Goal: Task Accomplishment & Management: Complete application form

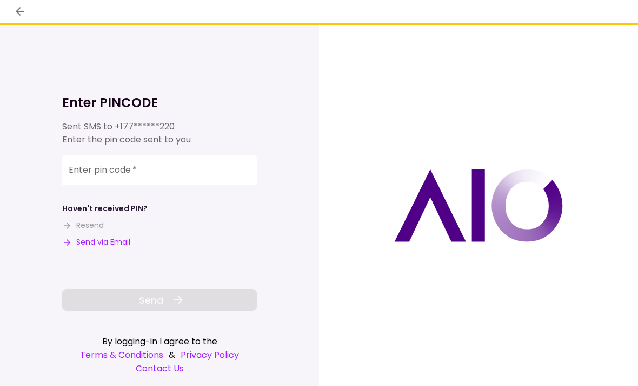
click at [96, 169] on input "Enter pin code   *" at bounding box center [159, 170] width 195 height 30
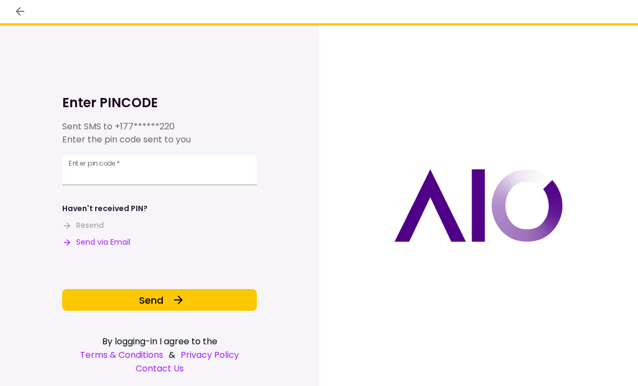
type input "******"
click at [145, 296] on span "Send" at bounding box center [151, 300] width 24 height 15
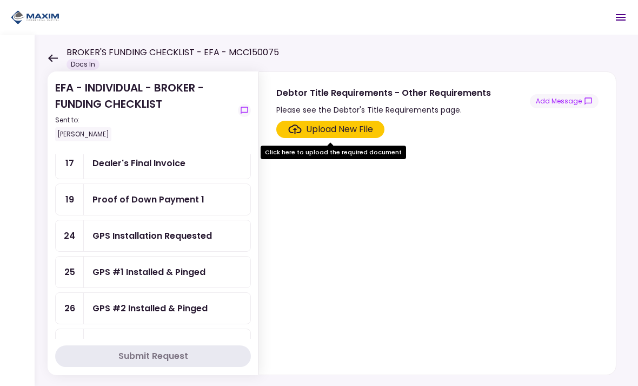
scroll to position [173, 0]
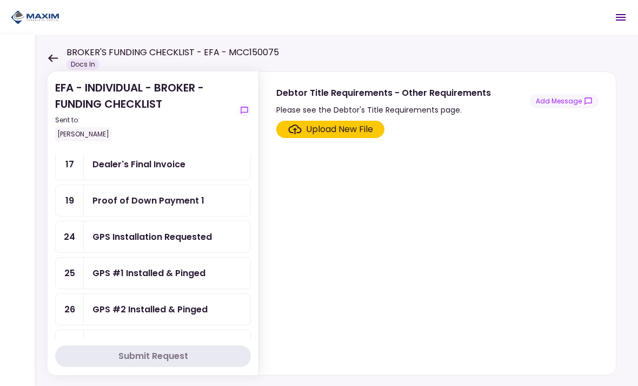
click at [168, 197] on div "Proof of Down Payment 1" at bounding box center [149, 201] width 112 height 14
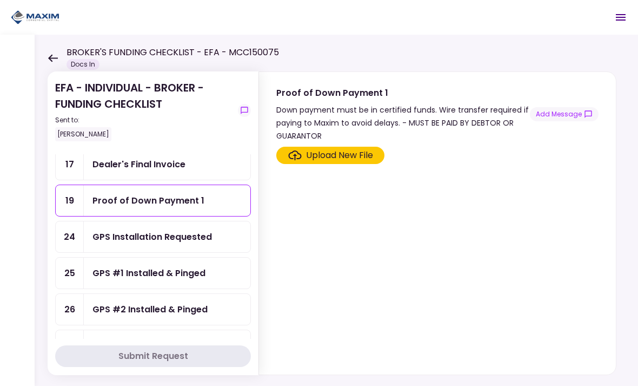
click at [343, 157] on div "Upload New File" at bounding box center [339, 155] width 67 height 13
click at [0, 0] on input "Upload New File" at bounding box center [0, 0] width 0 height 0
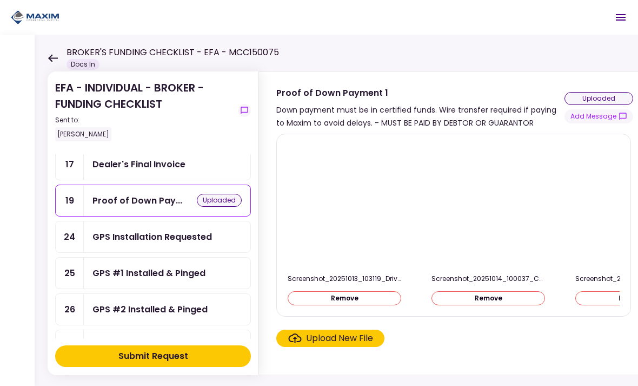
click at [339, 333] on div "Upload New File" at bounding box center [339, 338] width 67 height 13
click at [0, 0] on input "Upload New File" at bounding box center [0, 0] width 0 height 0
click at [605, 97] on div "uploaded" at bounding box center [599, 98] width 69 height 13
click at [604, 118] on button "Add Message" at bounding box center [599, 116] width 69 height 14
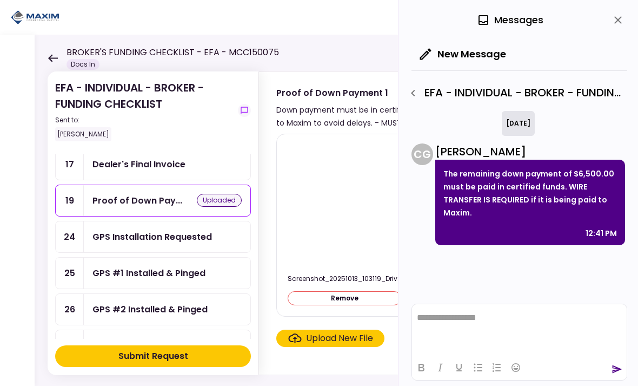
scroll to position [0, 35]
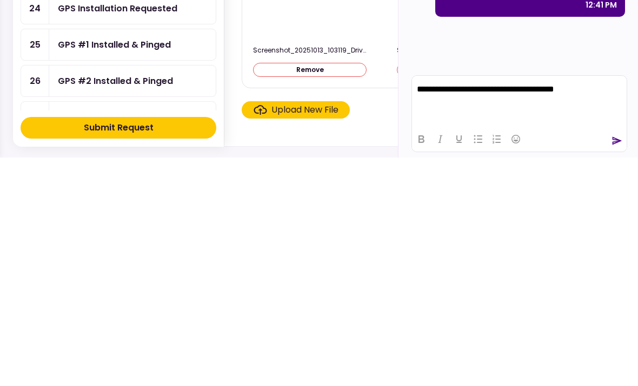
click at [616, 365] on icon "send" at bounding box center [618, 369] width 10 height 8
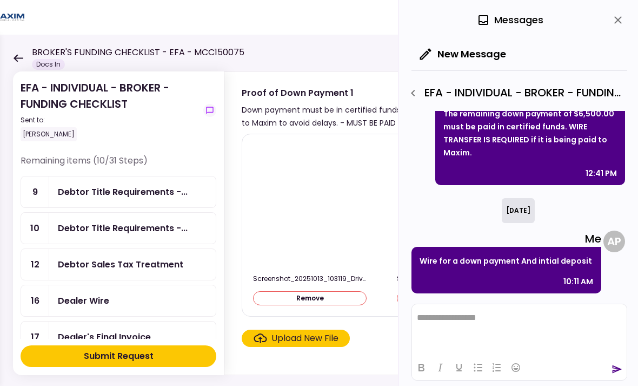
scroll to position [0, 0]
click at [110, 195] on div "Debtor Title Requirements -..." at bounding box center [123, 192] width 130 height 14
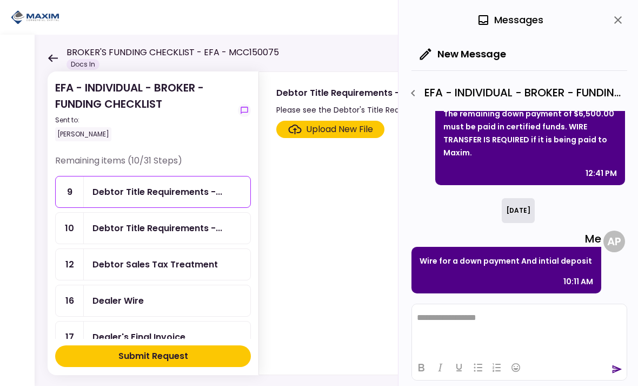
click at [619, 18] on icon "close" at bounding box center [618, 20] width 13 height 13
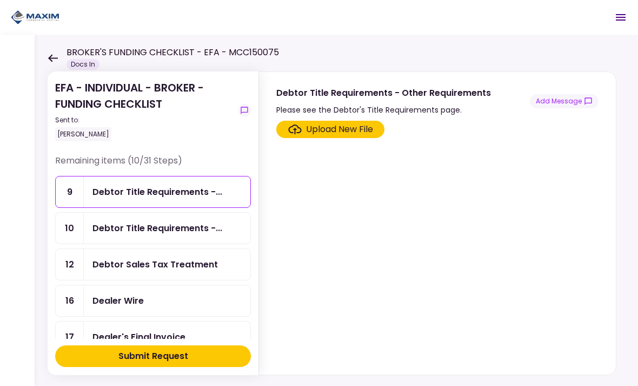
click at [439, 111] on div "Please see the Debtor's Title Requirements page." at bounding box center [383, 109] width 215 height 13
click at [569, 103] on button "Add Message" at bounding box center [564, 101] width 69 height 14
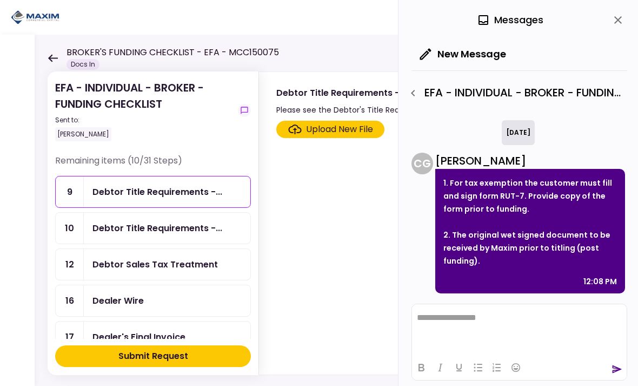
scroll to position [319, 0]
click at [438, 322] on p "Rich Text Area. Press ALT-0 for help." at bounding box center [519, 317] width 205 height 9
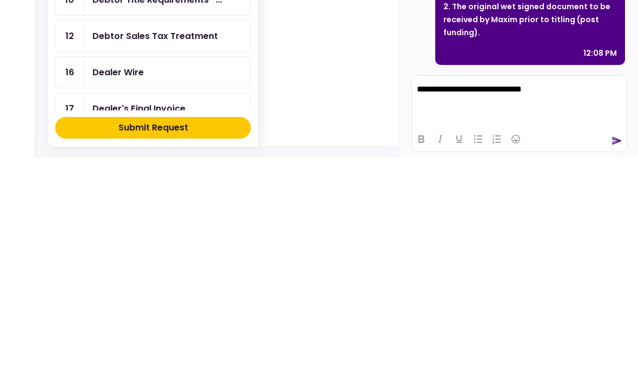
click at [612, 364] on icon "send" at bounding box center [617, 369] width 11 height 11
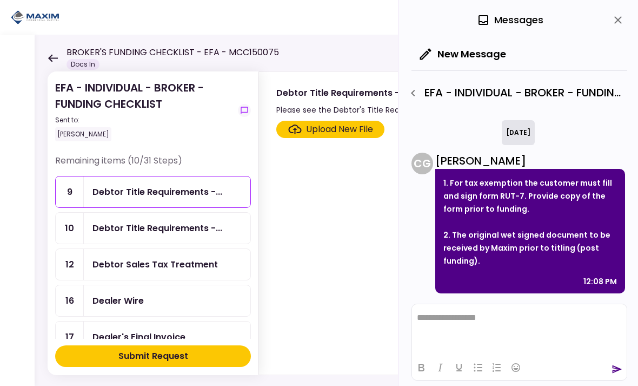
scroll to position [427, 0]
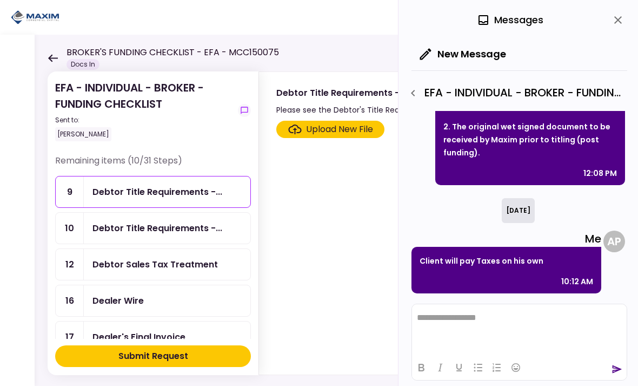
click at [129, 230] on div "Debtor Title Requirements -..." at bounding box center [158, 228] width 130 height 14
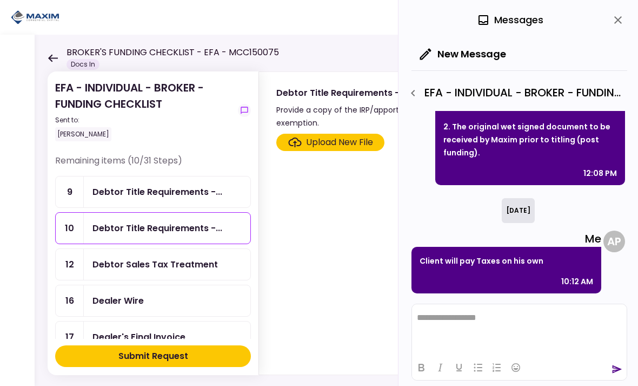
click at [120, 265] on div "Debtor Sales Tax Treatment" at bounding box center [156, 265] width 126 height 14
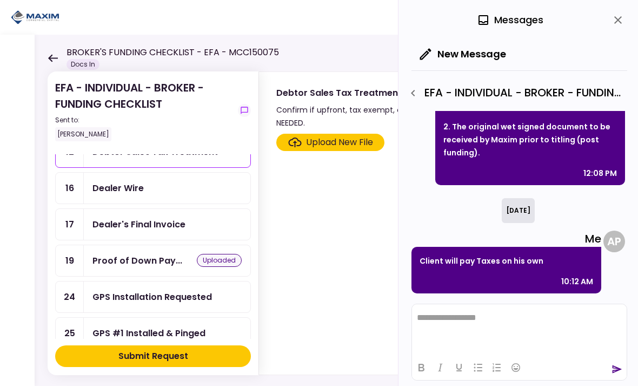
scroll to position [98, 0]
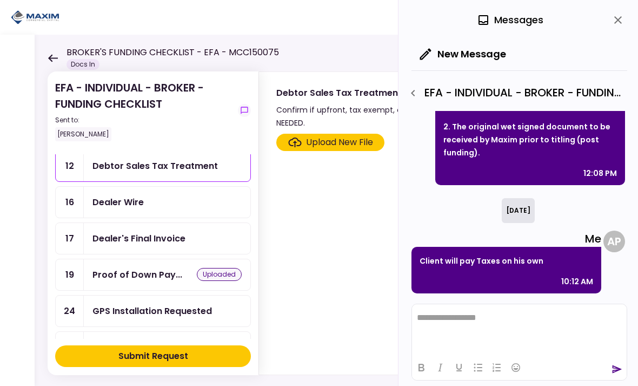
click at [124, 201] on div "Dealer Wire" at bounding box center [118, 202] width 51 height 14
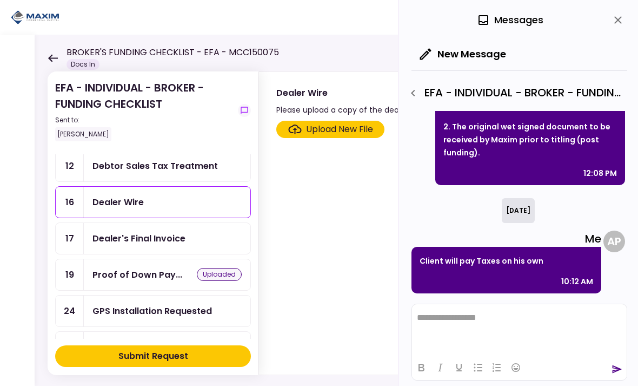
click at [137, 237] on div "Dealer's Final Invoice" at bounding box center [139, 239] width 93 height 14
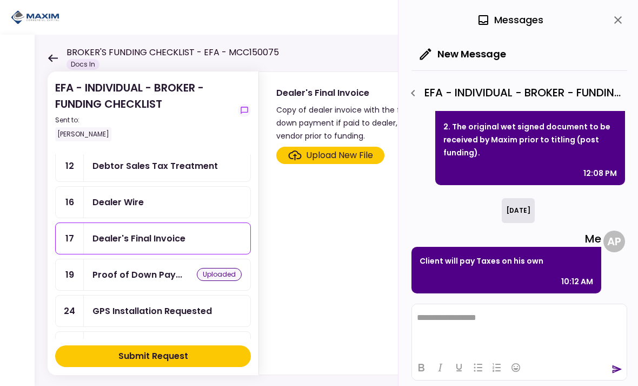
click at [616, 17] on icon "close" at bounding box center [619, 20] width 8 height 8
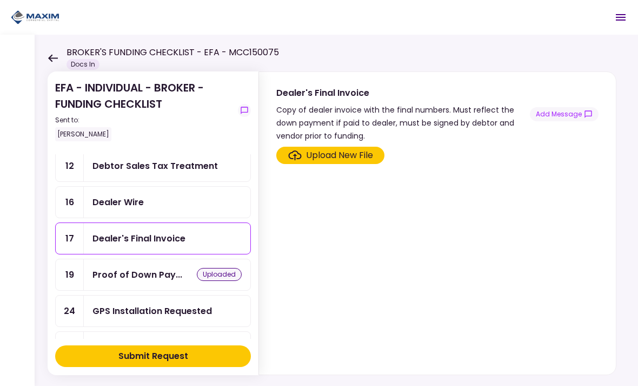
click at [108, 201] on div "Dealer Wire" at bounding box center [118, 202] width 51 height 14
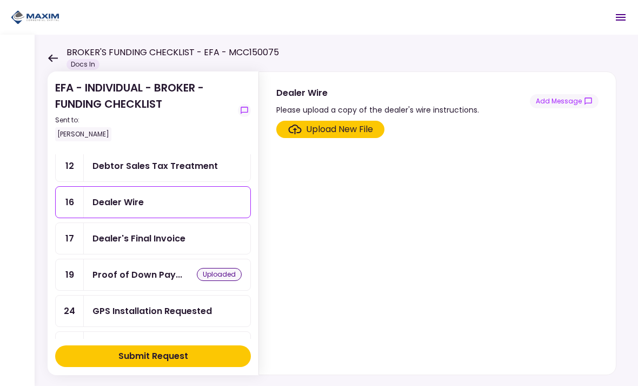
click at [53, 245] on section "EFA - INDIVIDUAL - BROKER - FUNDING CHECKLIST Sent to: Adam Piechowicz Remainin…" at bounding box center [153, 222] width 211 height 303
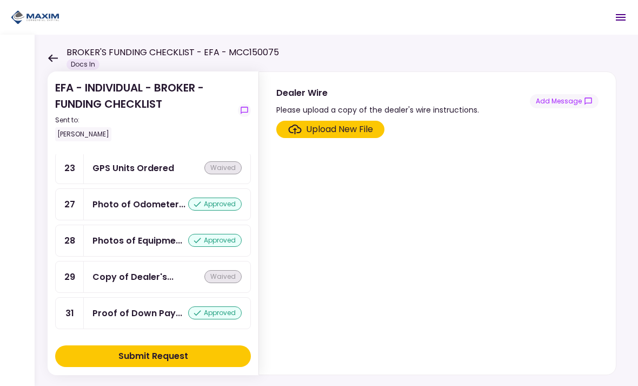
scroll to position [993, 0]
click at [134, 354] on div "Submit Request" at bounding box center [153, 355] width 70 height 13
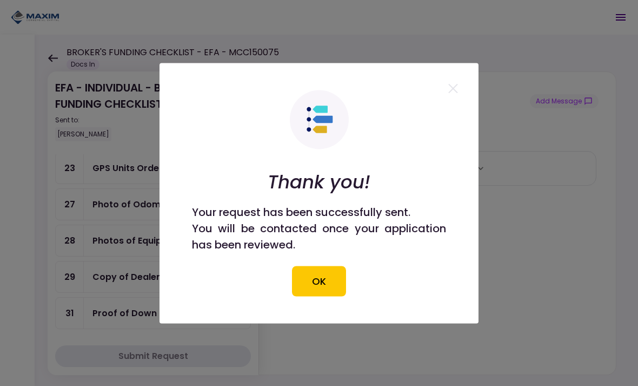
click at [320, 282] on button "OK" at bounding box center [319, 281] width 54 height 30
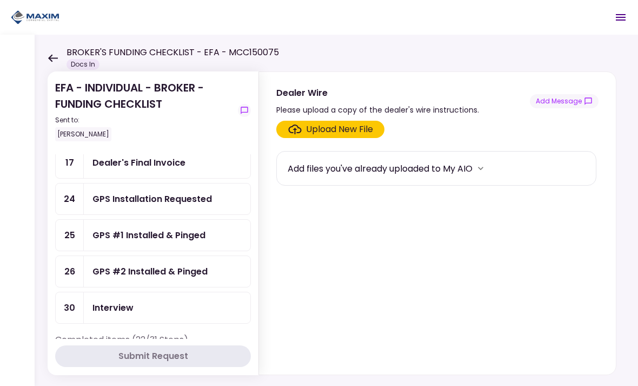
scroll to position [180, 0]
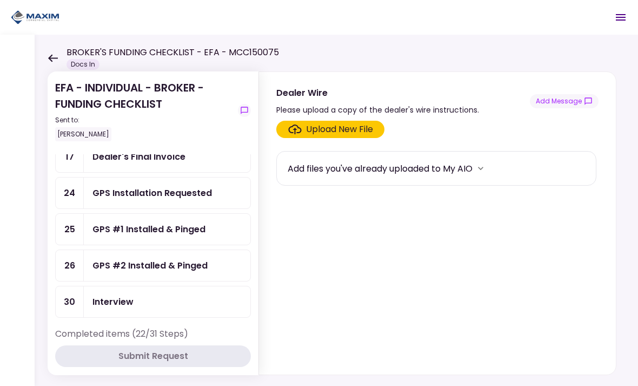
click at [122, 194] on div "GPS Installation Requested" at bounding box center [153, 193] width 120 height 14
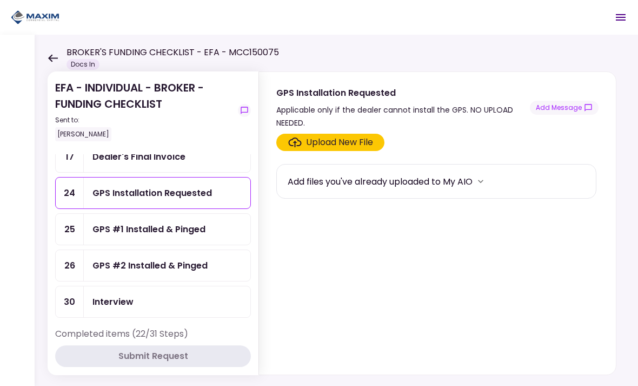
click at [159, 230] on div "GPS #1 Installed & Pinged" at bounding box center [149, 229] width 113 height 14
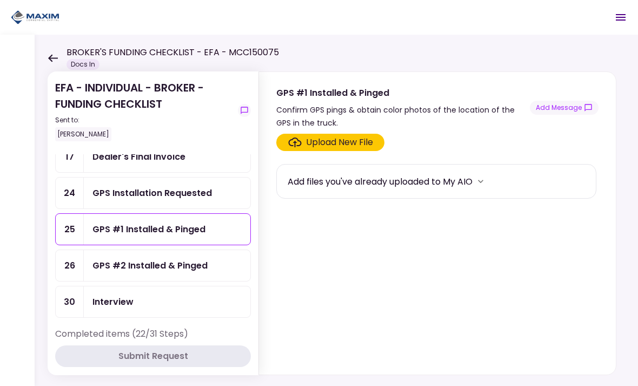
click at [131, 268] on div "GPS #2 Installed & Pinged" at bounding box center [150, 266] width 115 height 14
click at [118, 229] on div "GPS #1 Installed & Pinged" at bounding box center [149, 229] width 113 height 14
click at [109, 191] on div "GPS Installation Requested" at bounding box center [153, 193] width 120 height 14
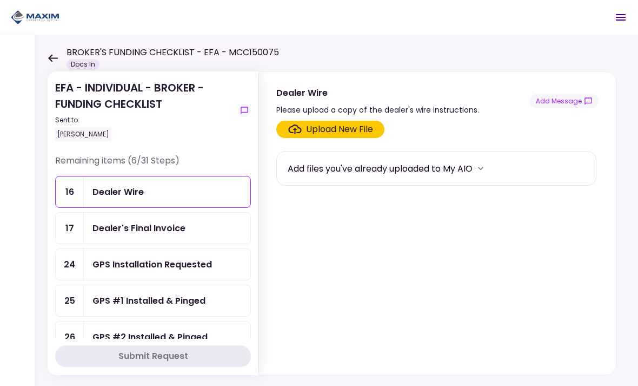
click at [137, 229] on div "Dealer's Final Invoice" at bounding box center [139, 228] width 93 height 14
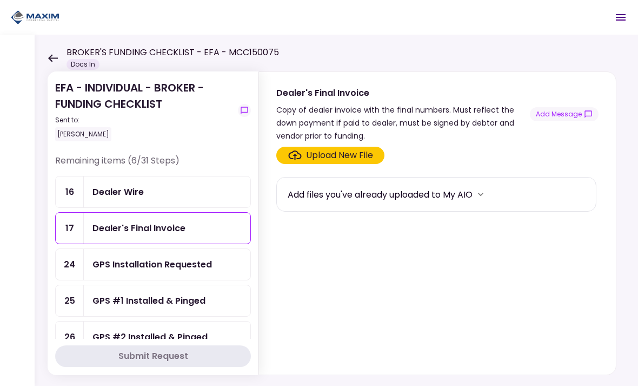
click at [121, 193] on div "Dealer Wire" at bounding box center [118, 192] width 51 height 14
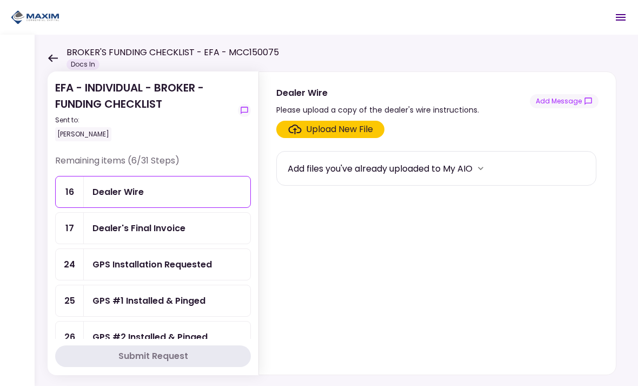
click at [150, 269] on div "GPS Installation Requested" at bounding box center [153, 265] width 120 height 14
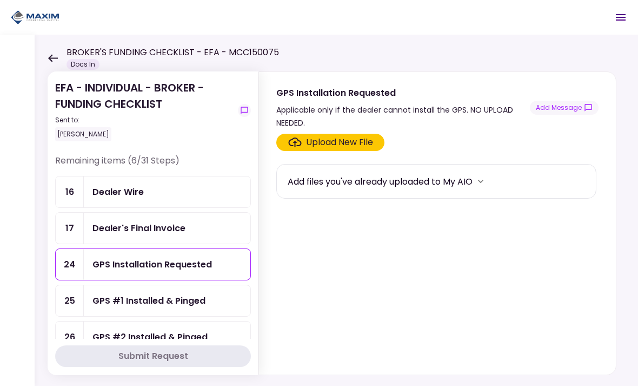
click at [127, 224] on div "Dealer's Final Invoice" at bounding box center [139, 228] width 93 height 14
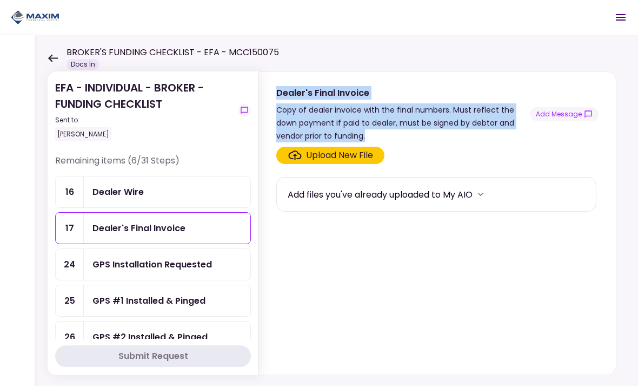
click at [124, 190] on div "Dealer Wire" at bounding box center [118, 192] width 51 height 14
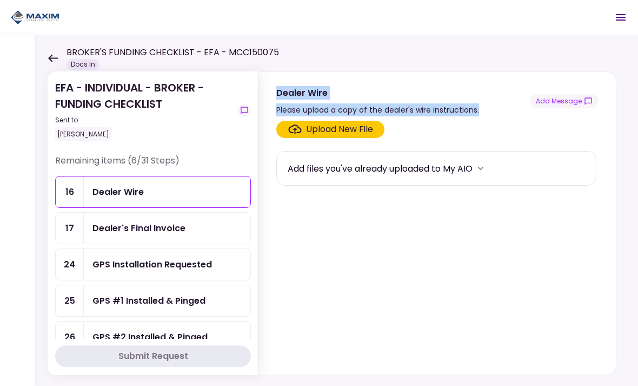
click at [147, 262] on div "GPS Installation Requested" at bounding box center [153, 265] width 120 height 14
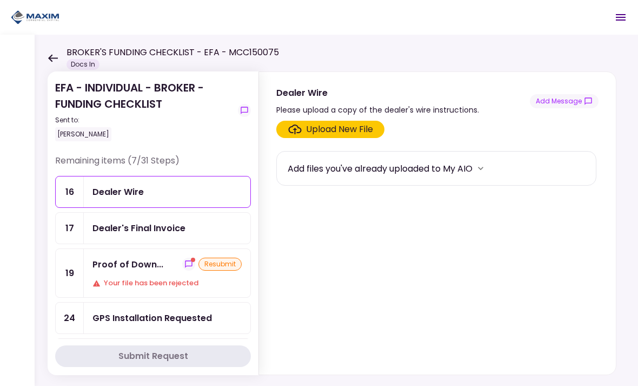
click at [131, 266] on div "Proof of Down..." at bounding box center [128, 265] width 71 height 14
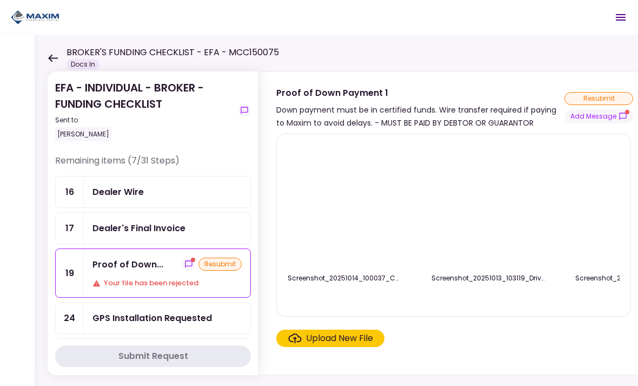
click at [345, 205] on img at bounding box center [345, 205] width 0 height 0
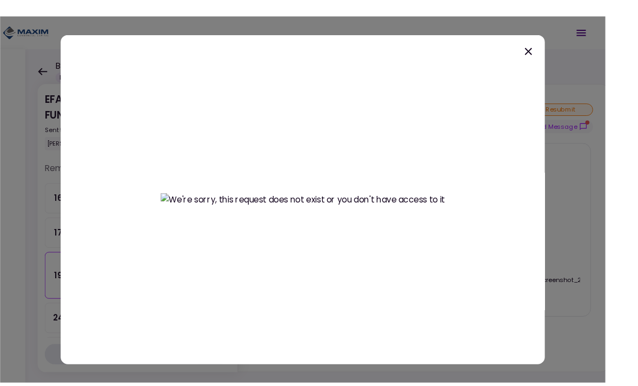
scroll to position [0, 33]
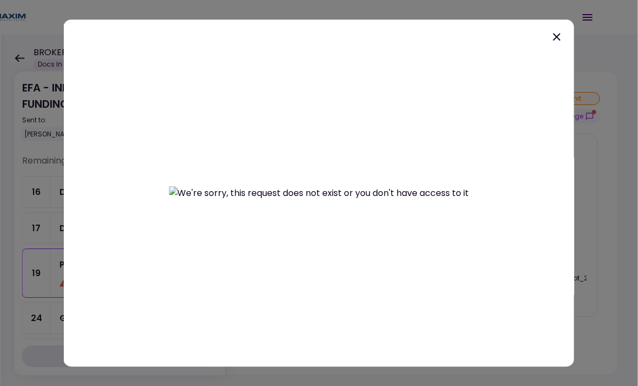
click at [560, 30] on icon at bounding box center [557, 36] width 13 height 13
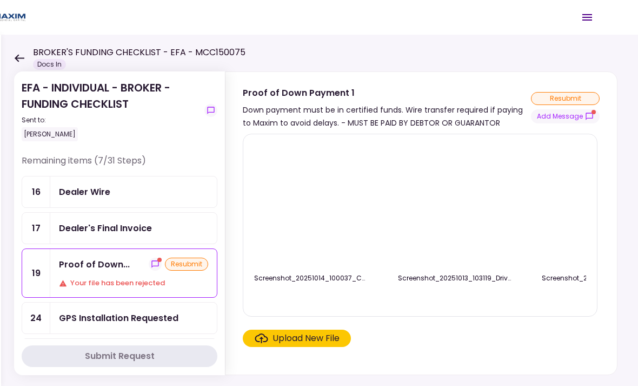
click at [455, 205] on img at bounding box center [455, 205] width 0 height 0
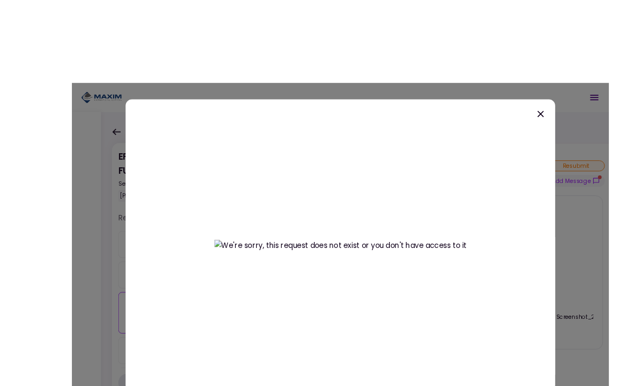
scroll to position [0, 35]
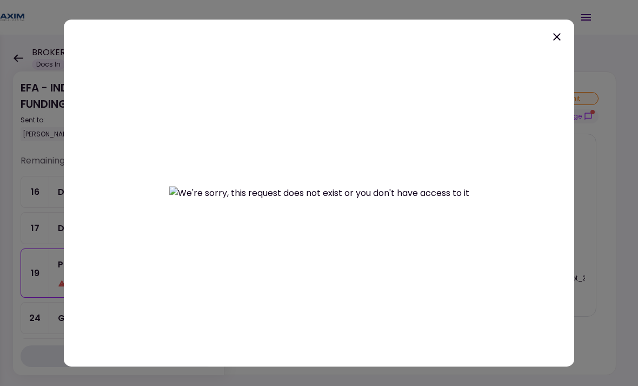
click at [557, 30] on icon at bounding box center [557, 36] width 13 height 13
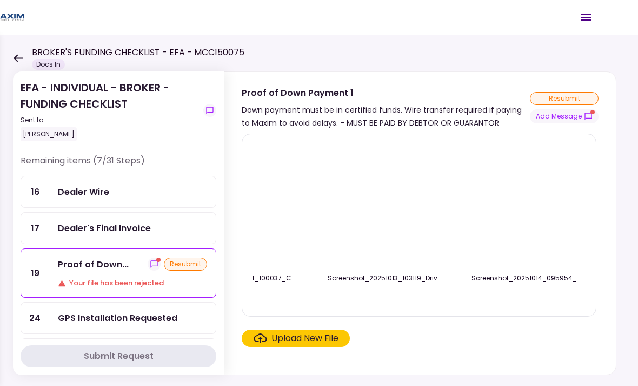
scroll to position [0, 69]
click at [529, 205] on img at bounding box center [529, 205] width 0 height 0
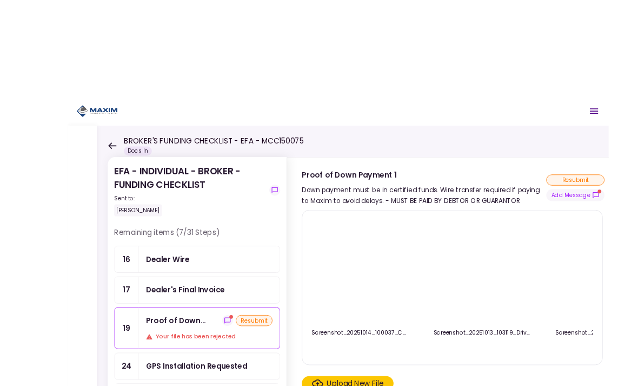
scroll to position [0, 35]
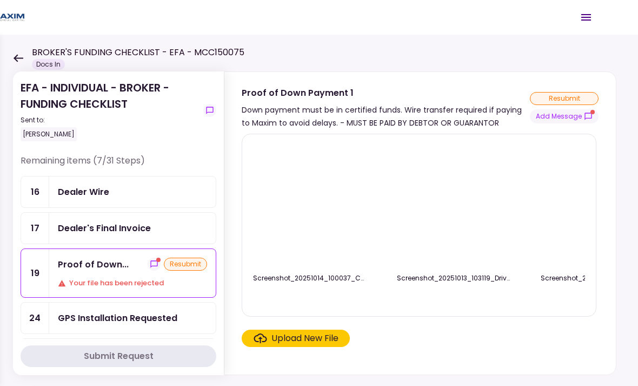
click at [310, 205] on img at bounding box center [310, 205] width 0 height 0
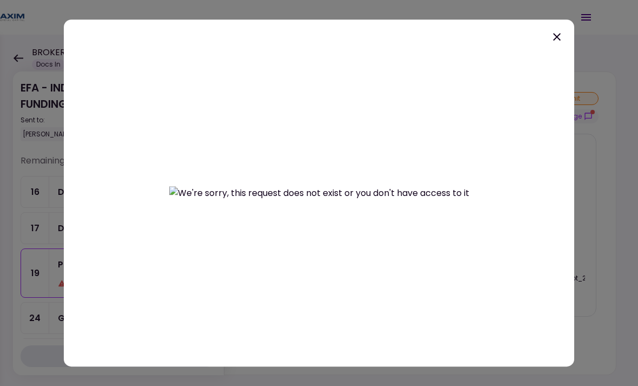
click at [563, 30] on icon at bounding box center [557, 36] width 13 height 13
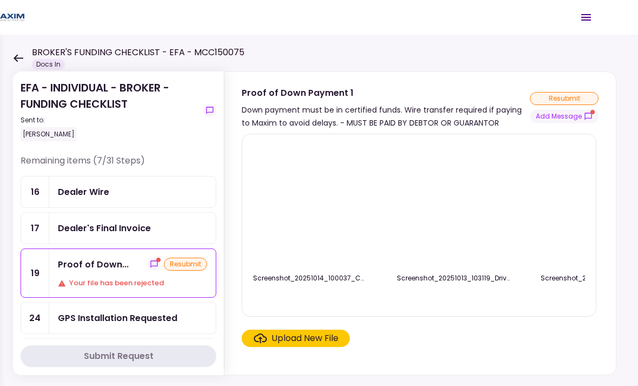
click at [454, 205] on img at bounding box center [454, 205] width 0 height 0
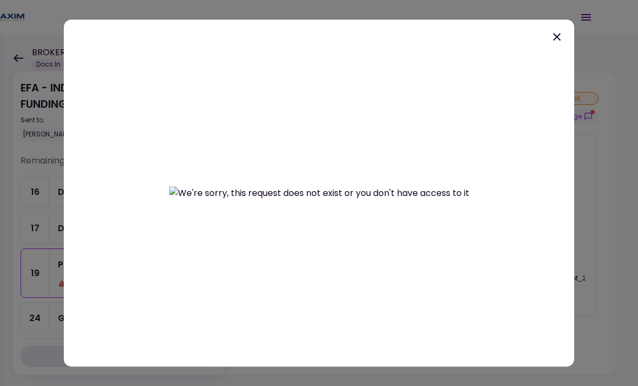
click at [560, 30] on icon at bounding box center [557, 36] width 13 height 13
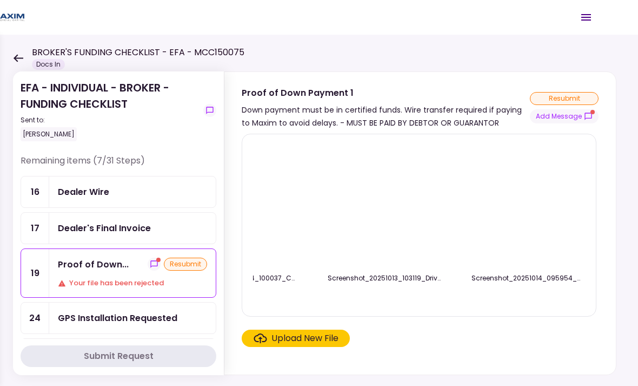
scroll to position [0, 69]
click at [529, 205] on img at bounding box center [529, 205] width 0 height 0
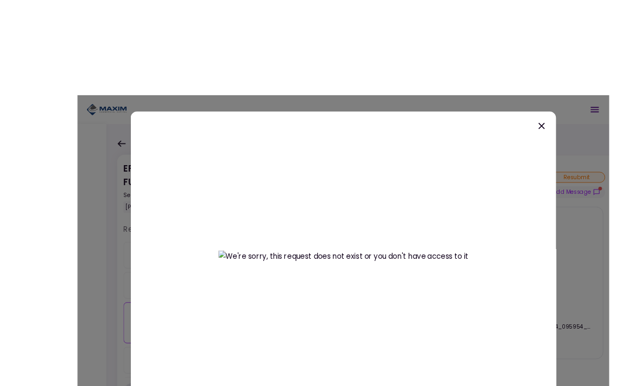
scroll to position [0, 35]
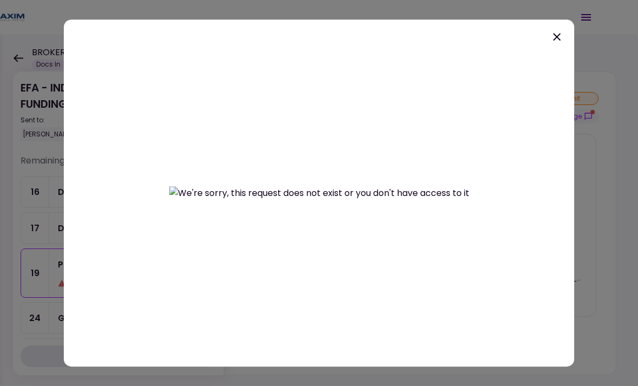
click at [560, 30] on icon at bounding box center [557, 36] width 13 height 13
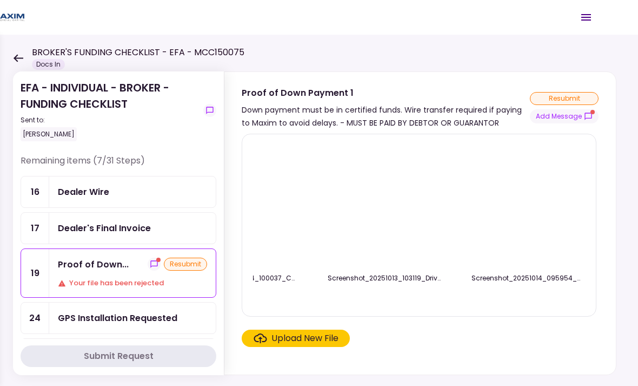
click at [529, 205] on img at bounding box center [529, 205] width 0 height 0
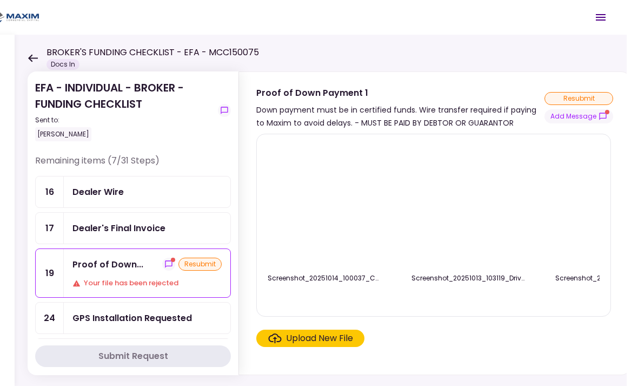
scroll to position [0, 0]
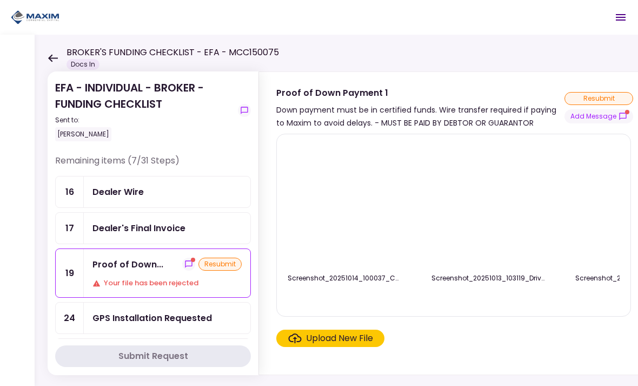
click at [345, 205] on img at bounding box center [345, 205] width 0 height 0
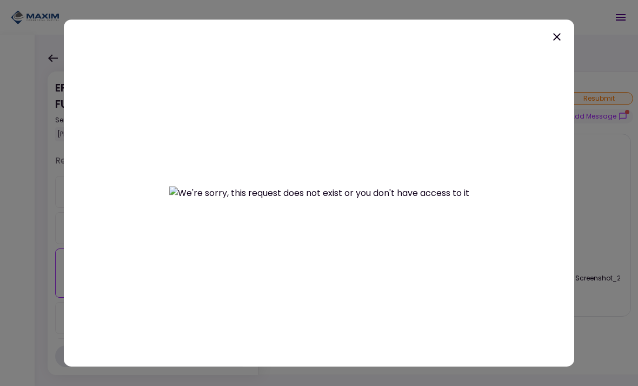
click at [559, 30] on icon at bounding box center [557, 36] width 13 height 13
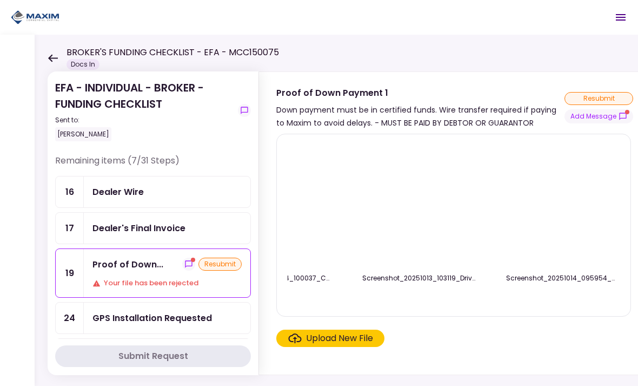
scroll to position [0, 69]
click at [563, 205] on img at bounding box center [563, 205] width 0 height 0
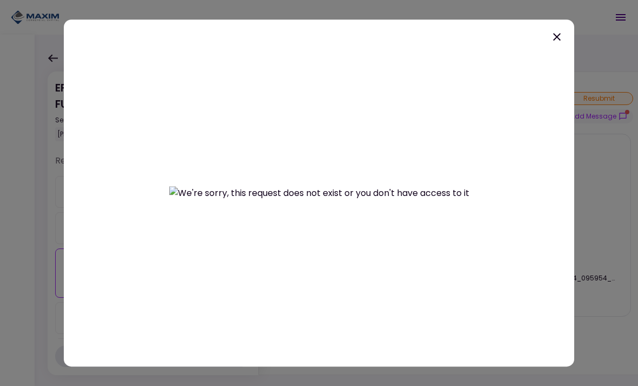
click at [555, 33] on icon at bounding box center [557, 37] width 8 height 8
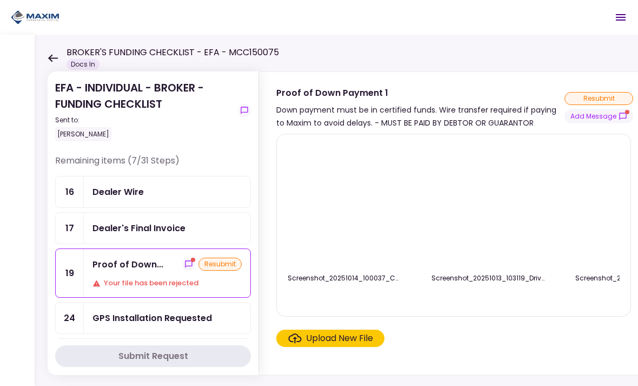
scroll to position [0, 0]
click at [345, 205] on img at bounding box center [345, 205] width 0 height 0
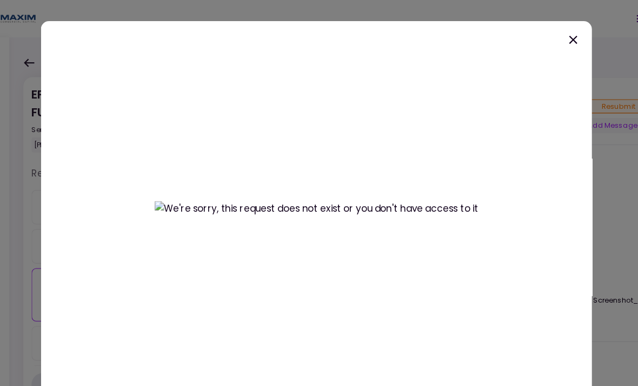
click at [551, 30] on icon at bounding box center [557, 36] width 13 height 13
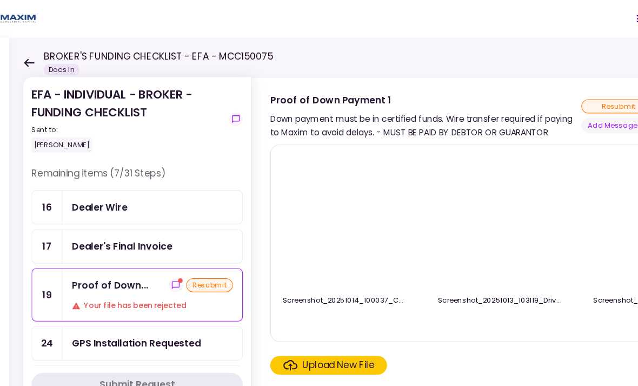
click at [48, 57] on icon at bounding box center [53, 58] width 10 height 8
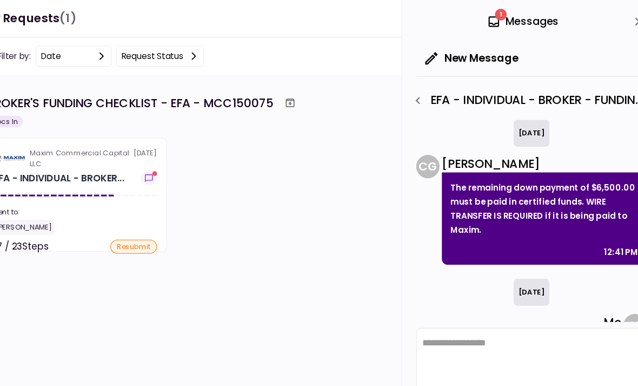
scroll to position [276, 0]
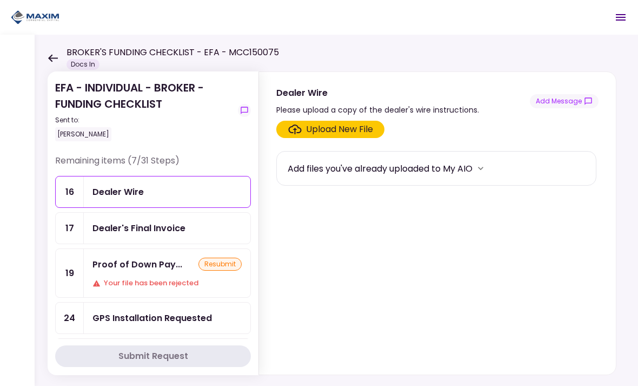
click at [489, 170] on button "more" at bounding box center [481, 168] width 16 height 16
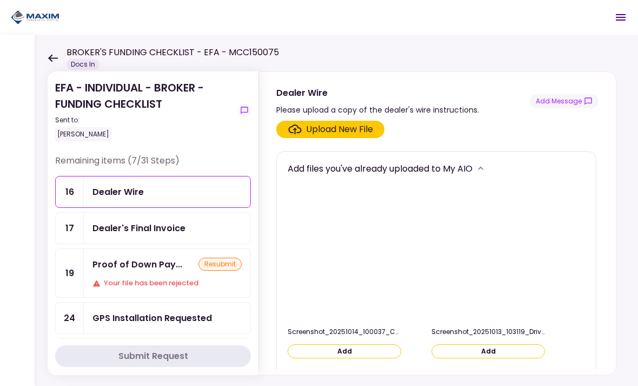
click at [563, 104] on button "Add Message" at bounding box center [564, 101] width 69 height 14
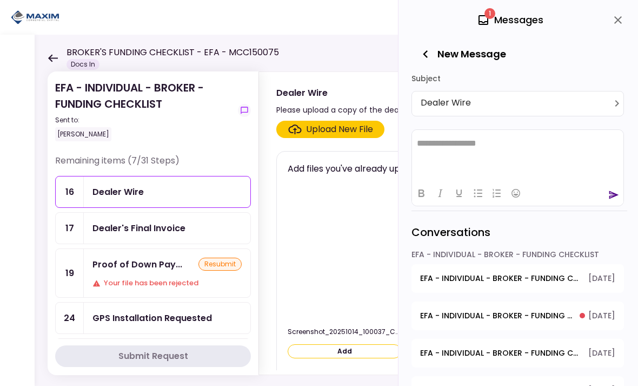
click at [617, 27] on button "close" at bounding box center [618, 20] width 18 height 18
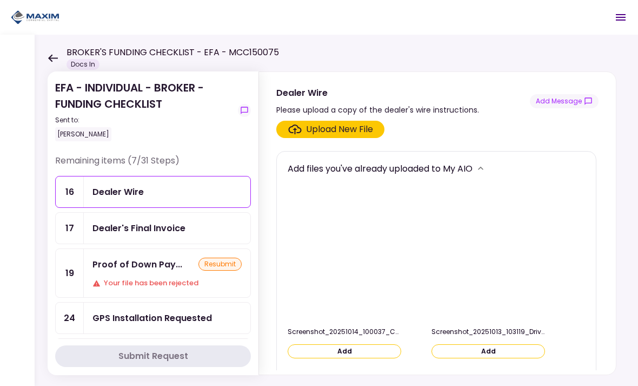
click at [61, 124] on div "Sent to:" at bounding box center [144, 120] width 179 height 10
click at [221, 262] on div "resubmit" at bounding box center [220, 264] width 43 height 13
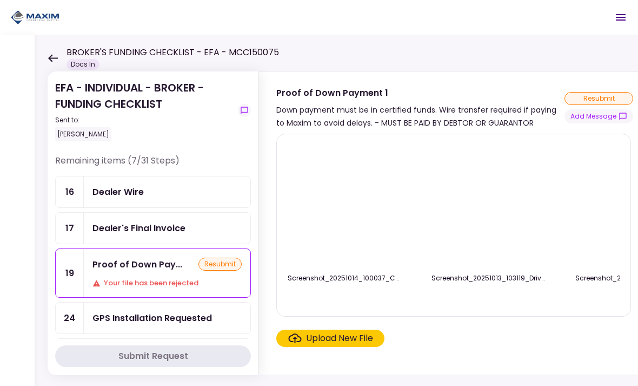
click at [339, 340] on div "Upload New File" at bounding box center [339, 338] width 67 height 13
click at [0, 0] on input "Upload New File" at bounding box center [0, 0] width 0 height 0
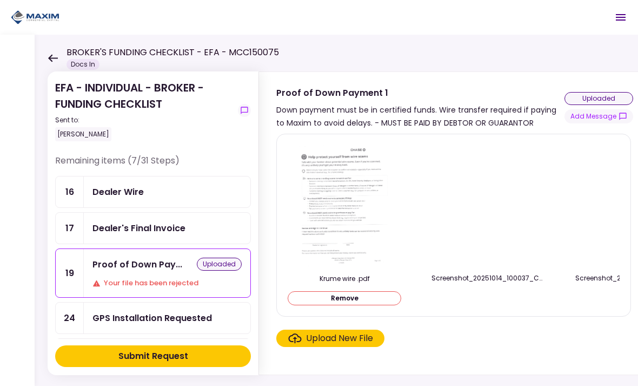
click at [155, 354] on div "Submit Request" at bounding box center [153, 355] width 70 height 13
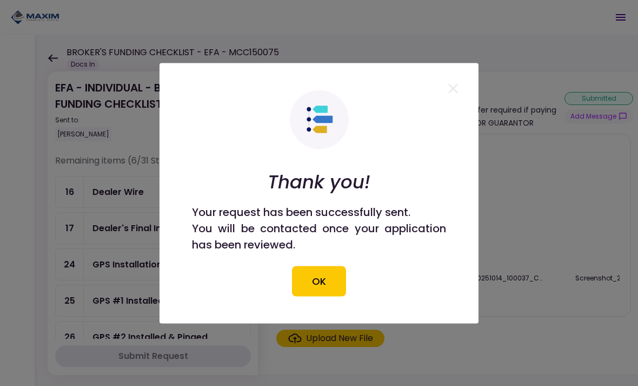
click at [324, 283] on button "OK" at bounding box center [319, 281] width 54 height 30
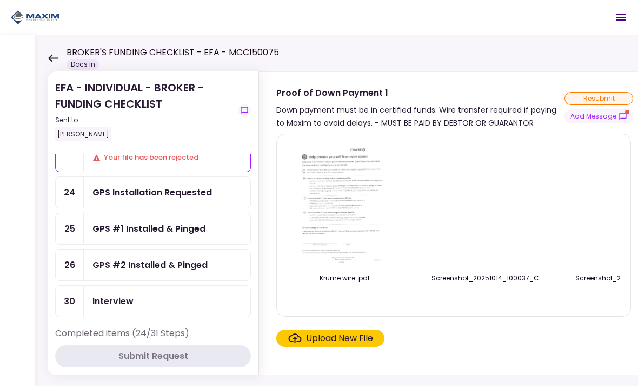
scroll to position [145, 0]
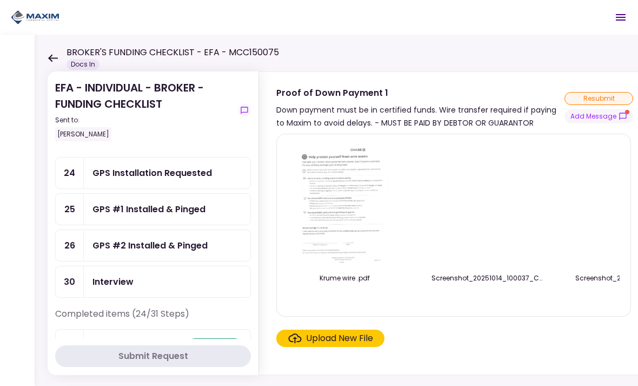
click at [60, 151] on div "EFA - INDIVIDUAL - BROKER - FUNDING CHECKLIST Sent to: [PERSON_NAME]" at bounding box center [153, 117] width 196 height 75
click at [46, 154] on div "EFA - INDIVIDUAL - BROKER - FUNDING CHECKLIST Sent to: [PERSON_NAME] Remaining …" at bounding box center [354, 210] width 638 height 351
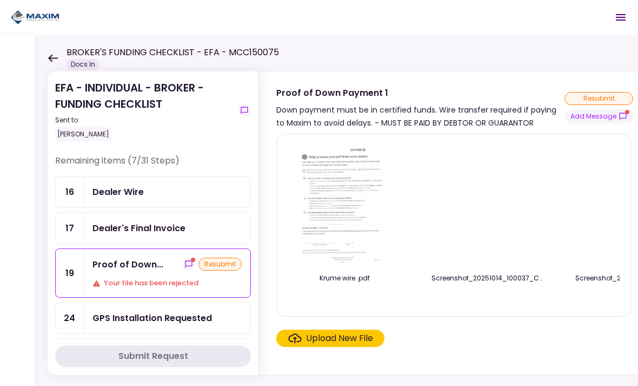
scroll to position [0, 0]
